Goal: Information Seeking & Learning: Learn about a topic

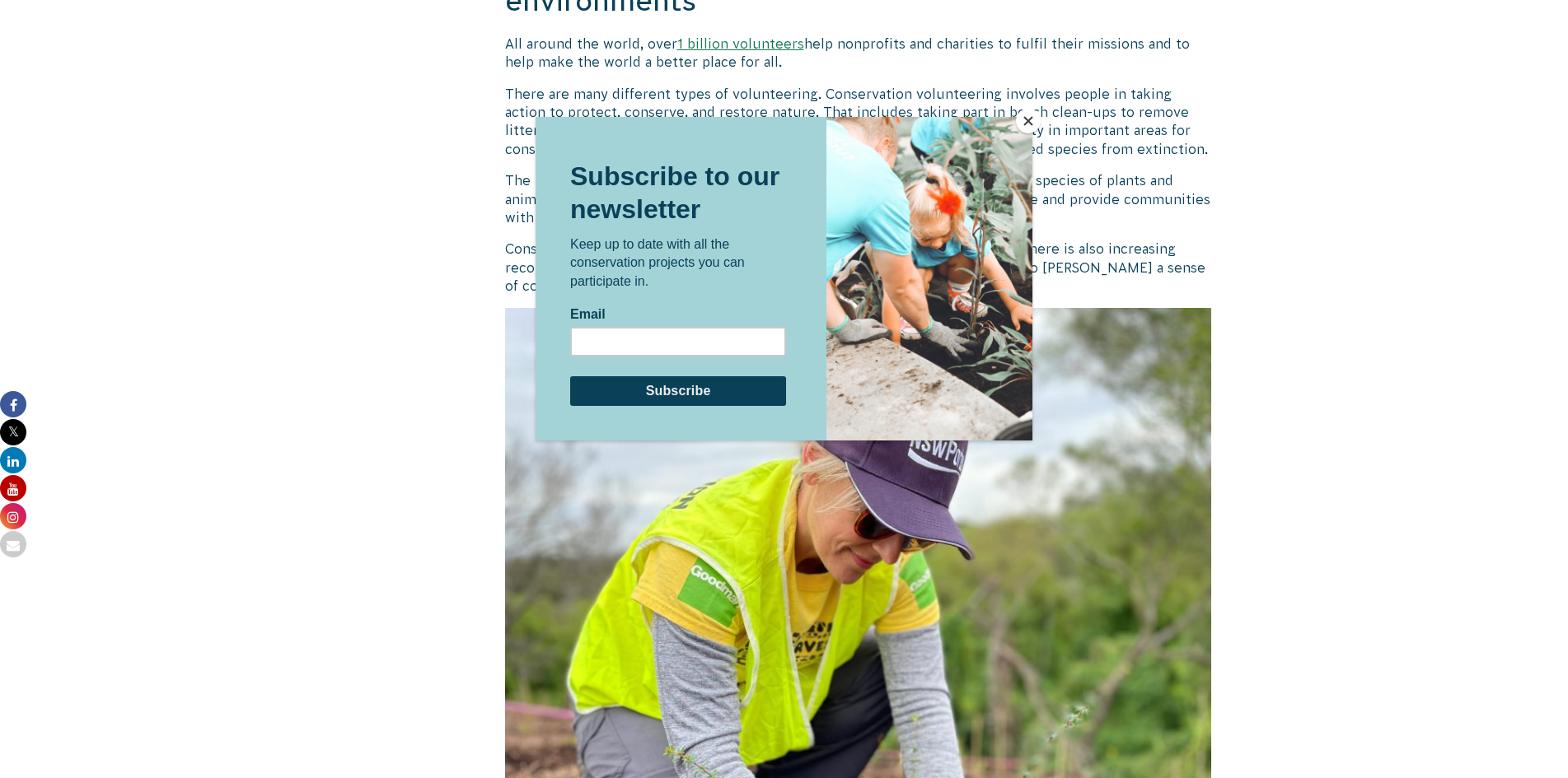
scroll to position [2347, 0]
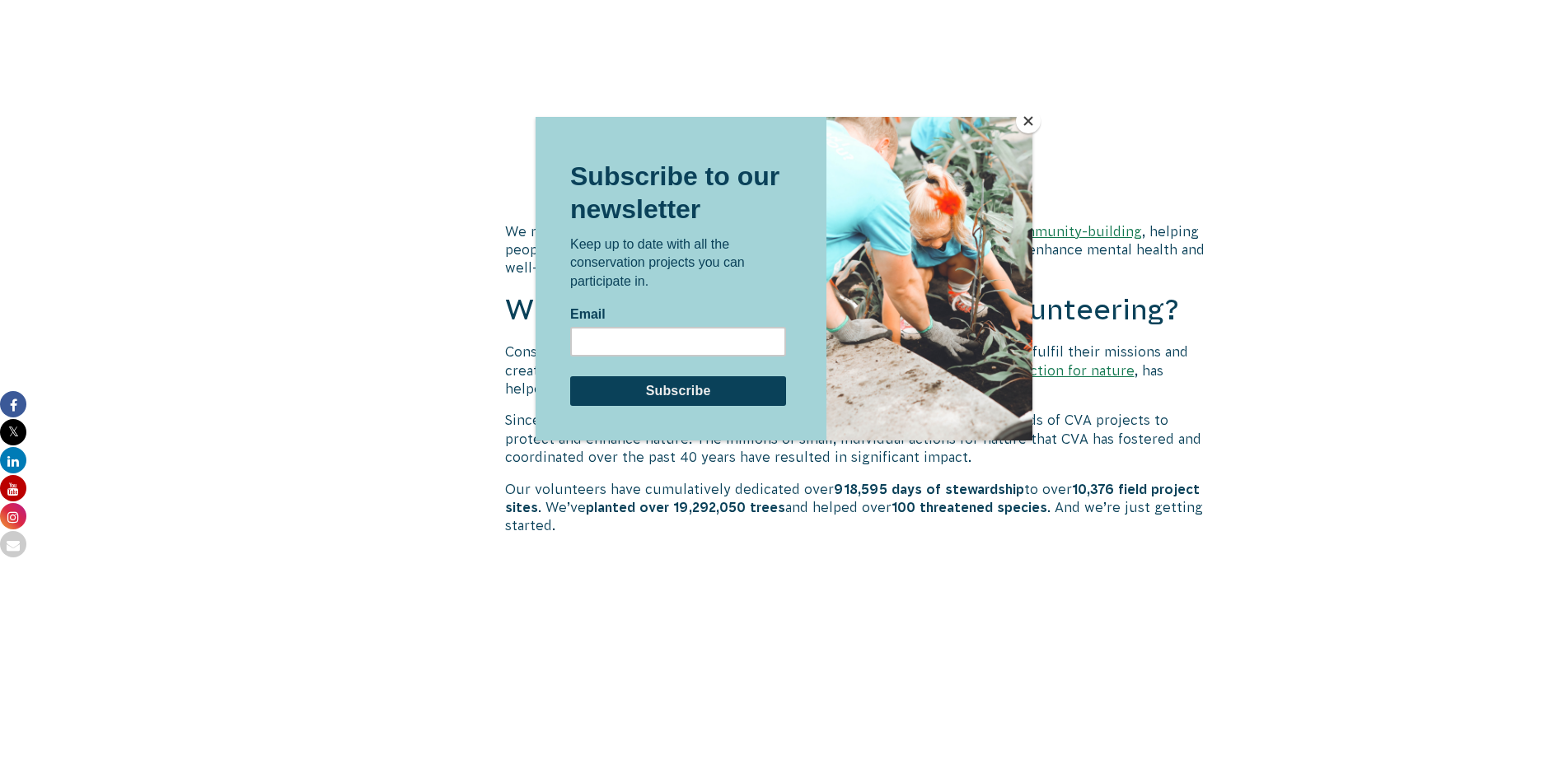
click at [1025, 118] on button "Close" at bounding box center [1028, 121] width 25 height 25
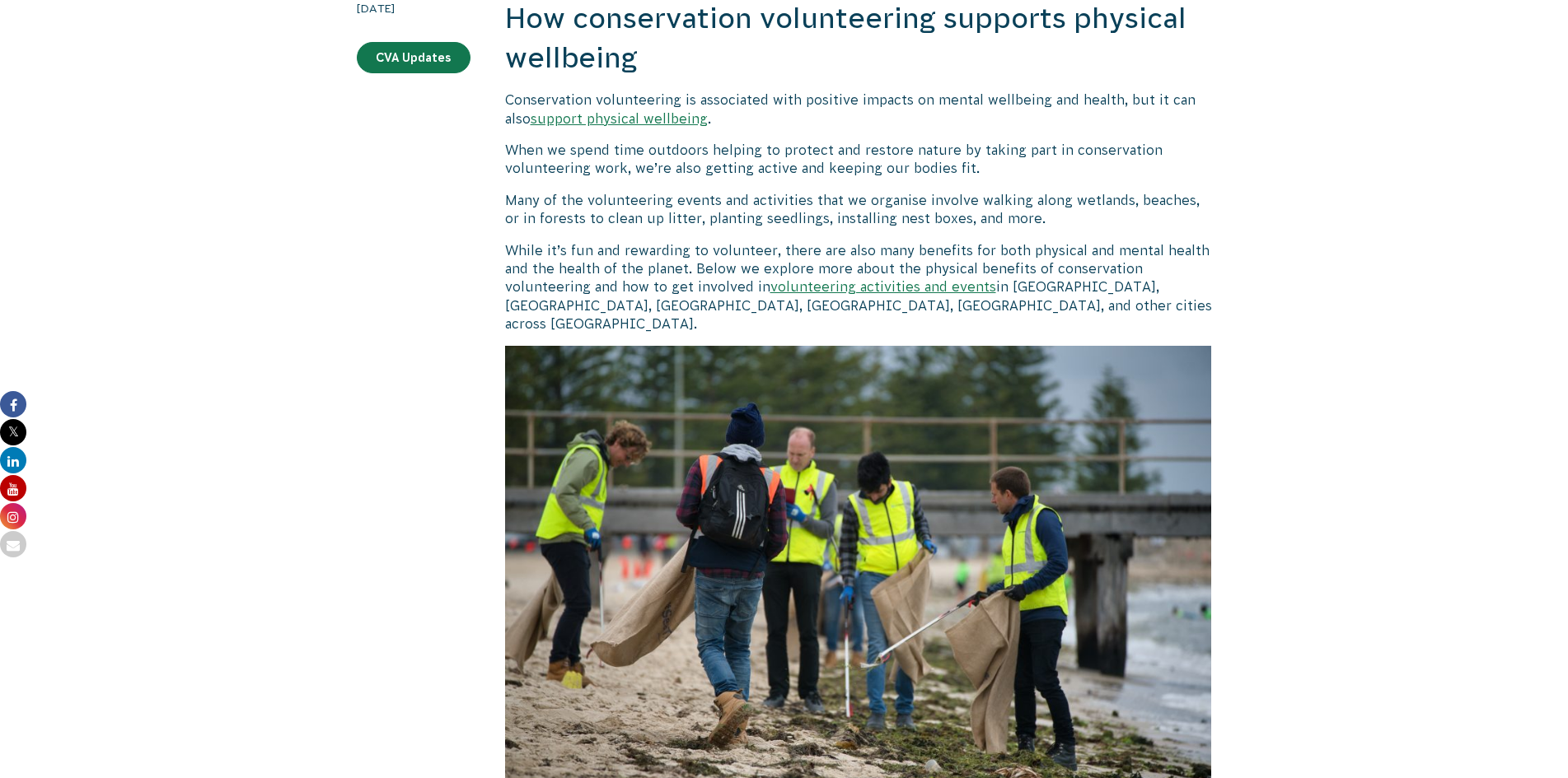
scroll to position [412, 0]
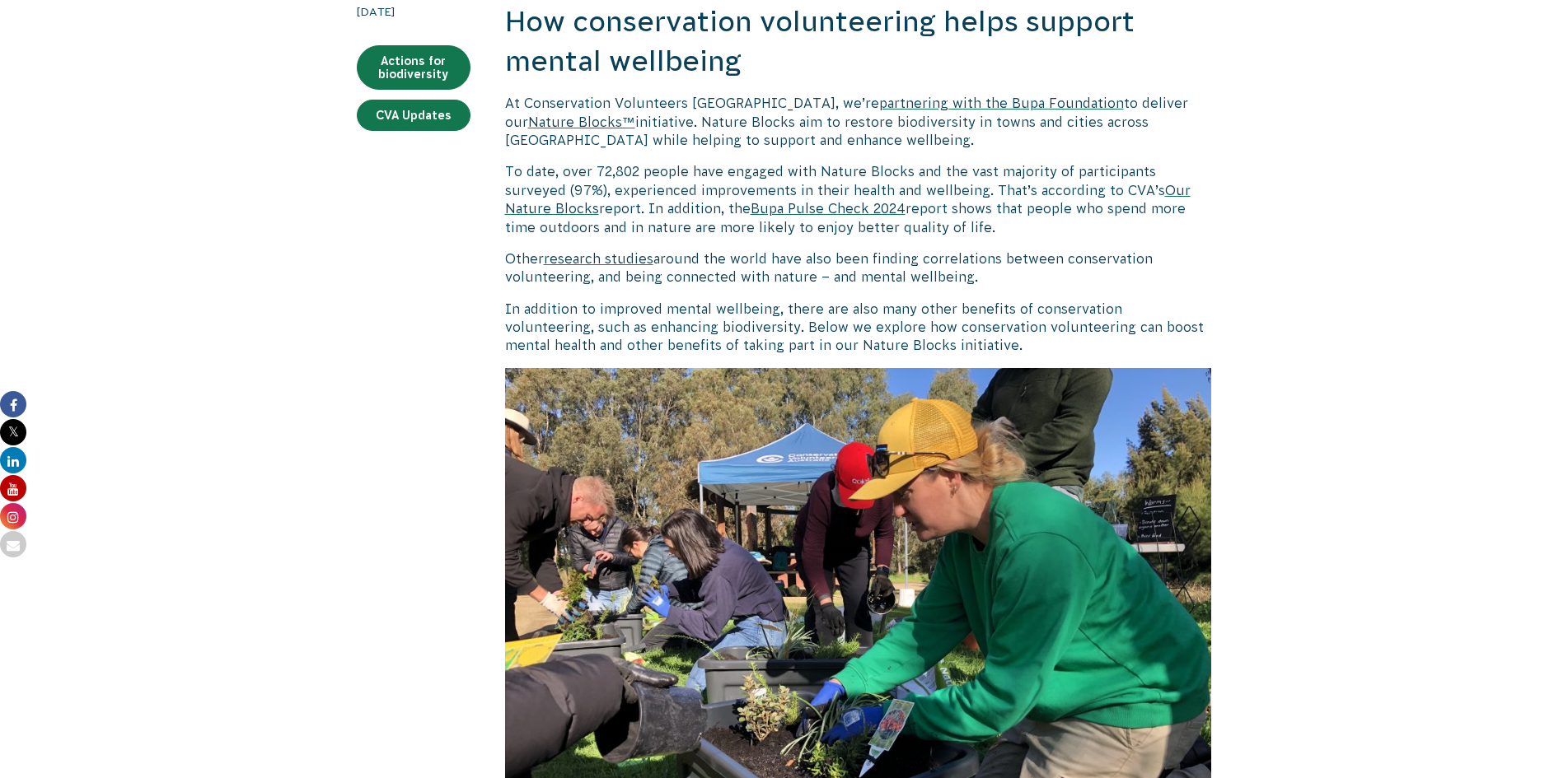
scroll to position [412, 0]
